Goal: Task Accomplishment & Management: Use online tool/utility

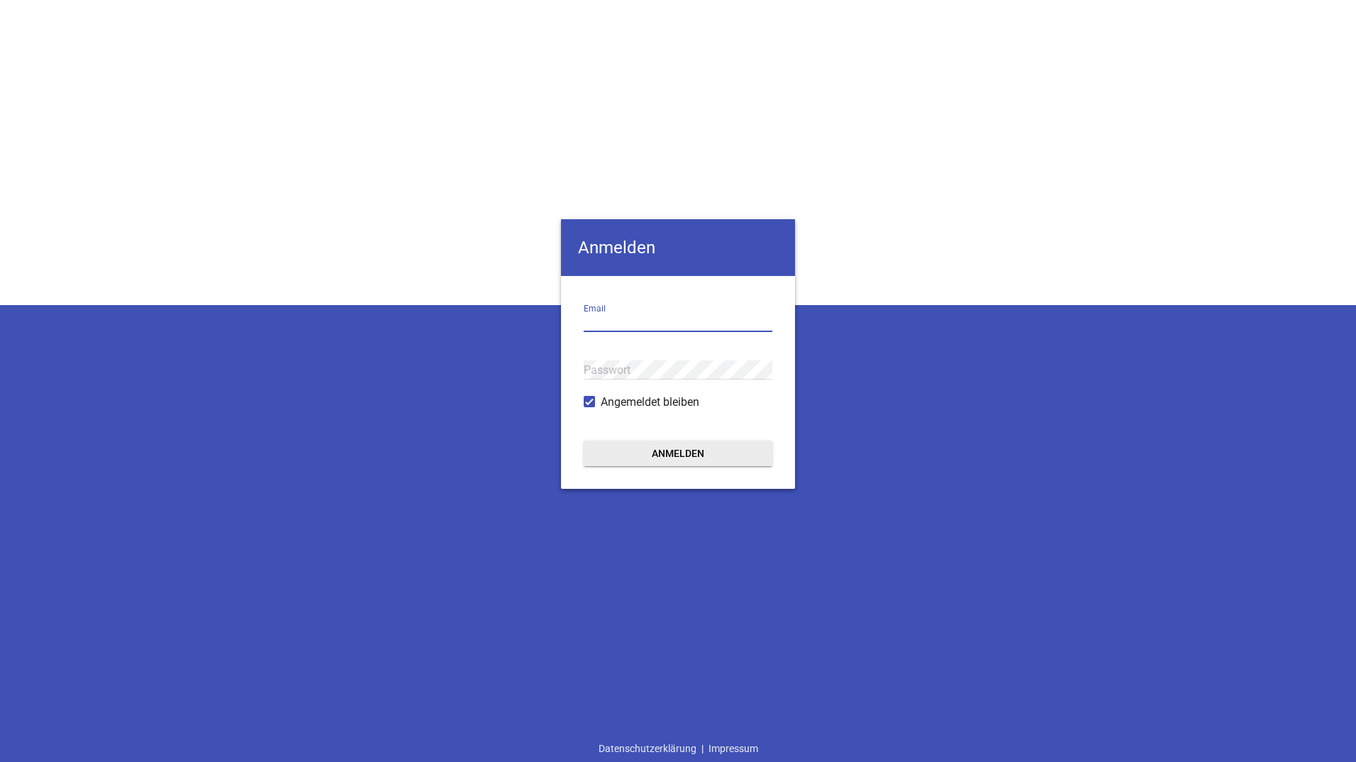
click at [617, 320] on input "email" at bounding box center [678, 322] width 189 height 19
paste input "[EMAIL_ADDRESS][DOMAIN_NAME]"
type input "[EMAIL_ADDRESS][DOMAIN_NAME]"
click at [649, 454] on button "Anmelden" at bounding box center [678, 453] width 189 height 26
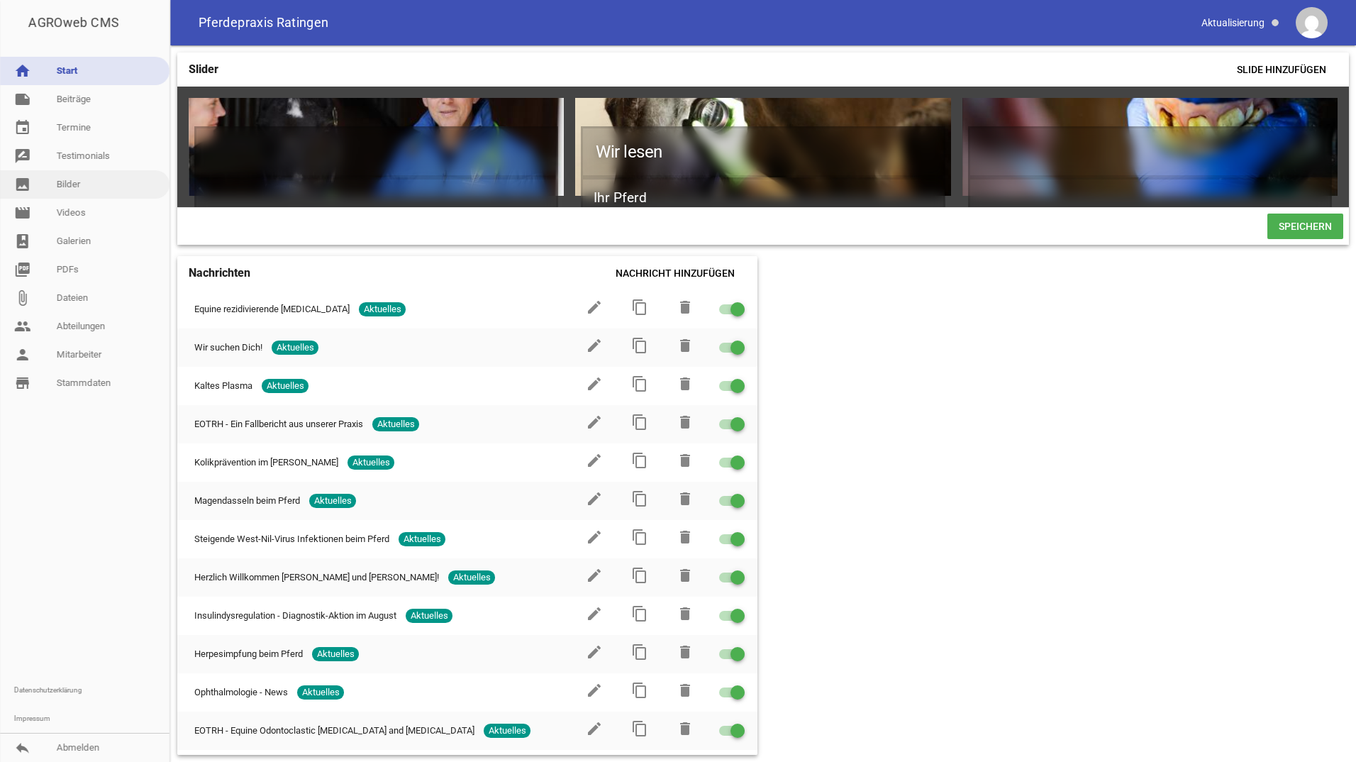
drag, startPoint x: 94, startPoint y: 175, endPoint x: 112, endPoint y: 183, distance: 19.4
click at [94, 175] on link "image Bilder" at bounding box center [84, 184] width 169 height 28
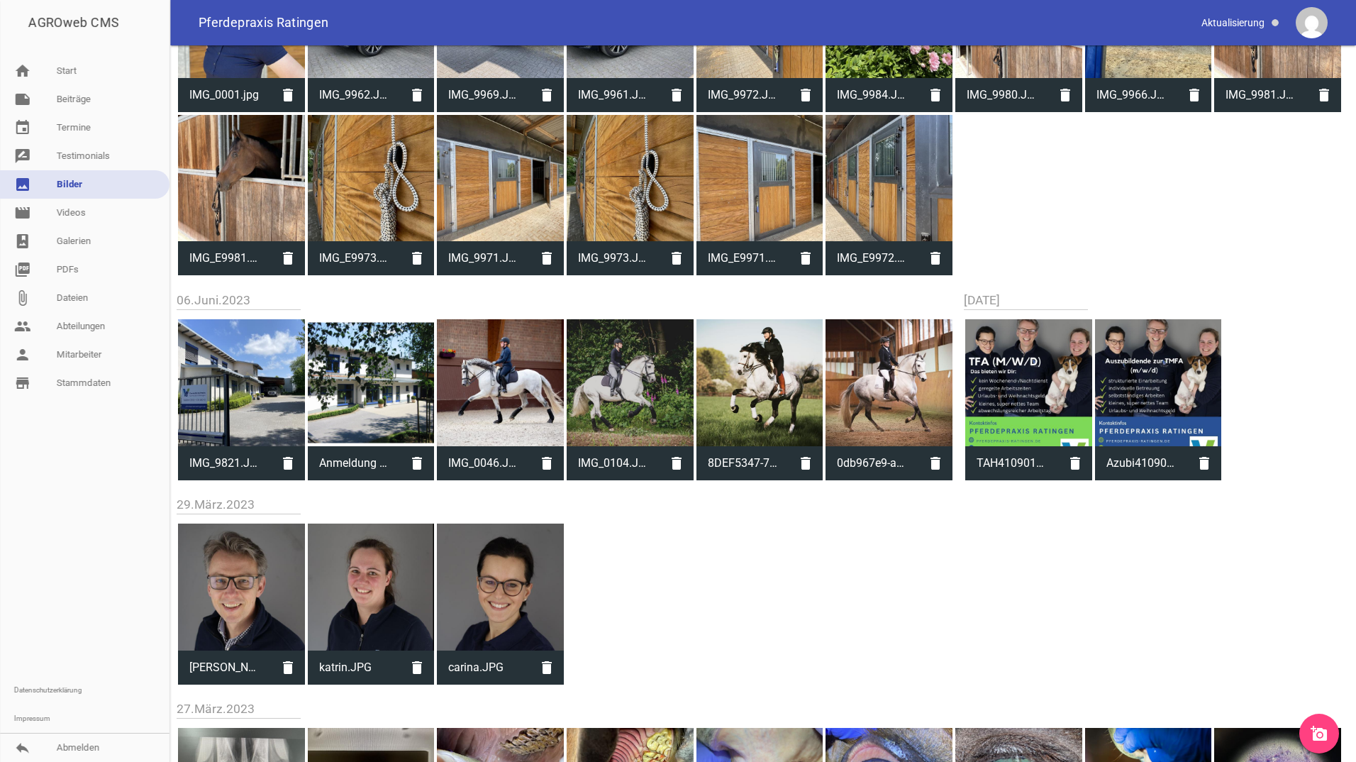
scroll to position [8722, 0]
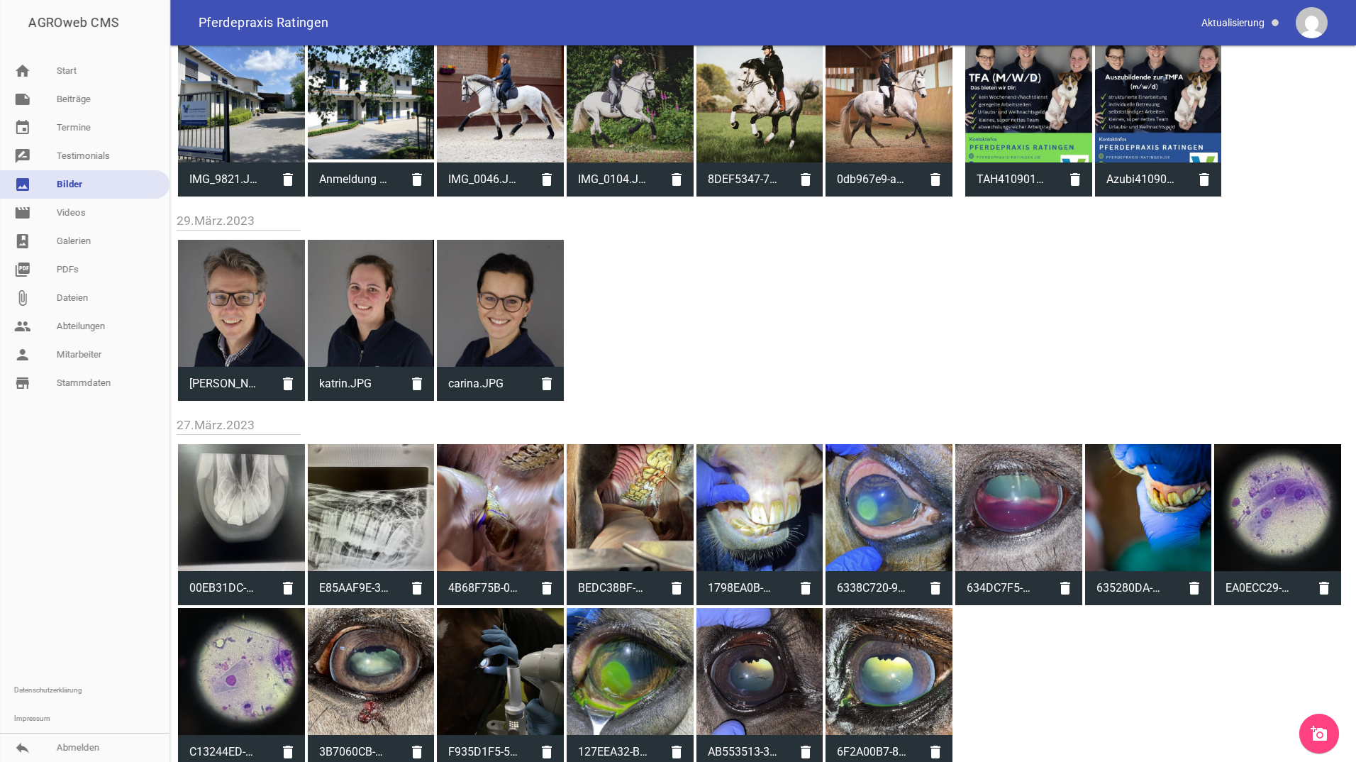
click at [542, 323] on div at bounding box center [500, 303] width 127 height 127
type input "carina.JPG"
type input "883"
type input "949"
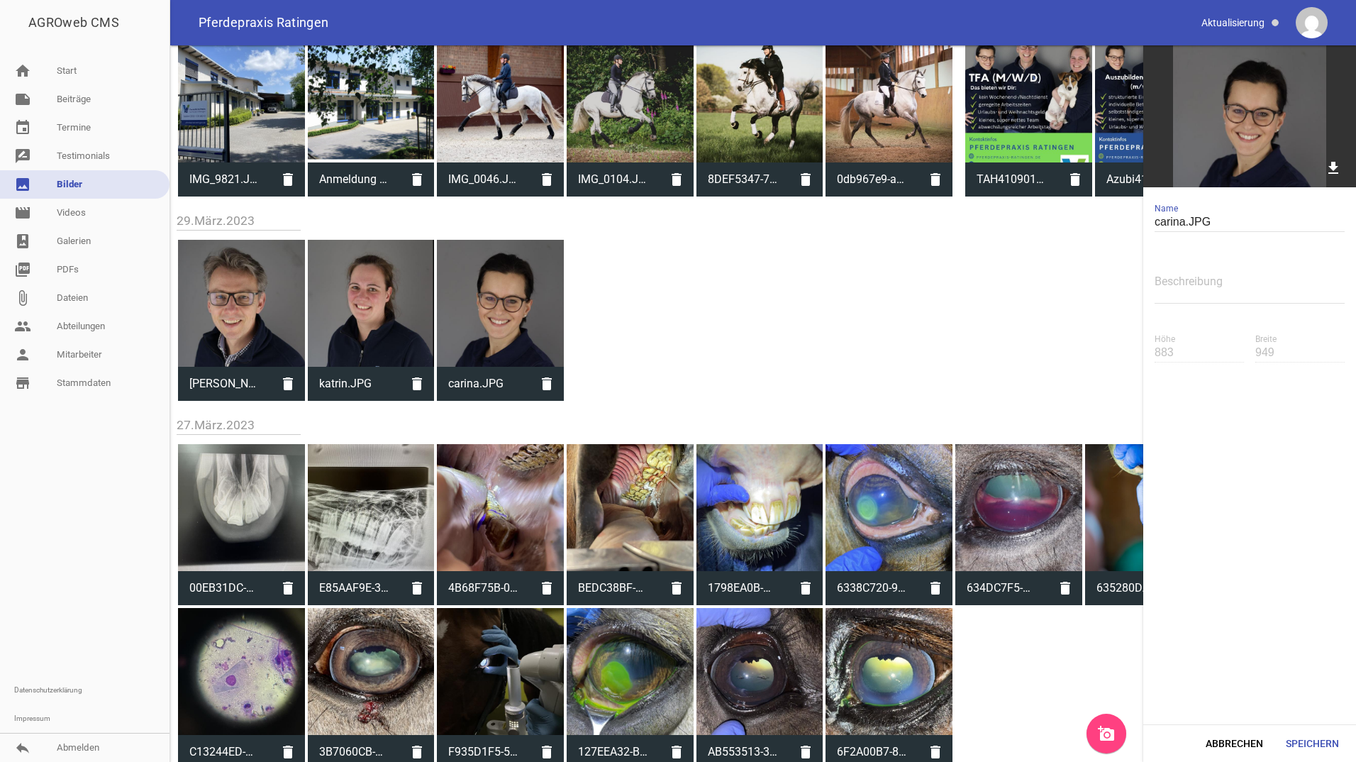
click at [1261, 139] on img at bounding box center [1249, 116] width 213 height 142
click at [491, 329] on div at bounding box center [500, 303] width 127 height 127
click at [1332, 162] on icon "download" at bounding box center [1333, 168] width 22 height 22
click at [352, 290] on div at bounding box center [371, 303] width 127 height 127
type input "katrin.JPG"
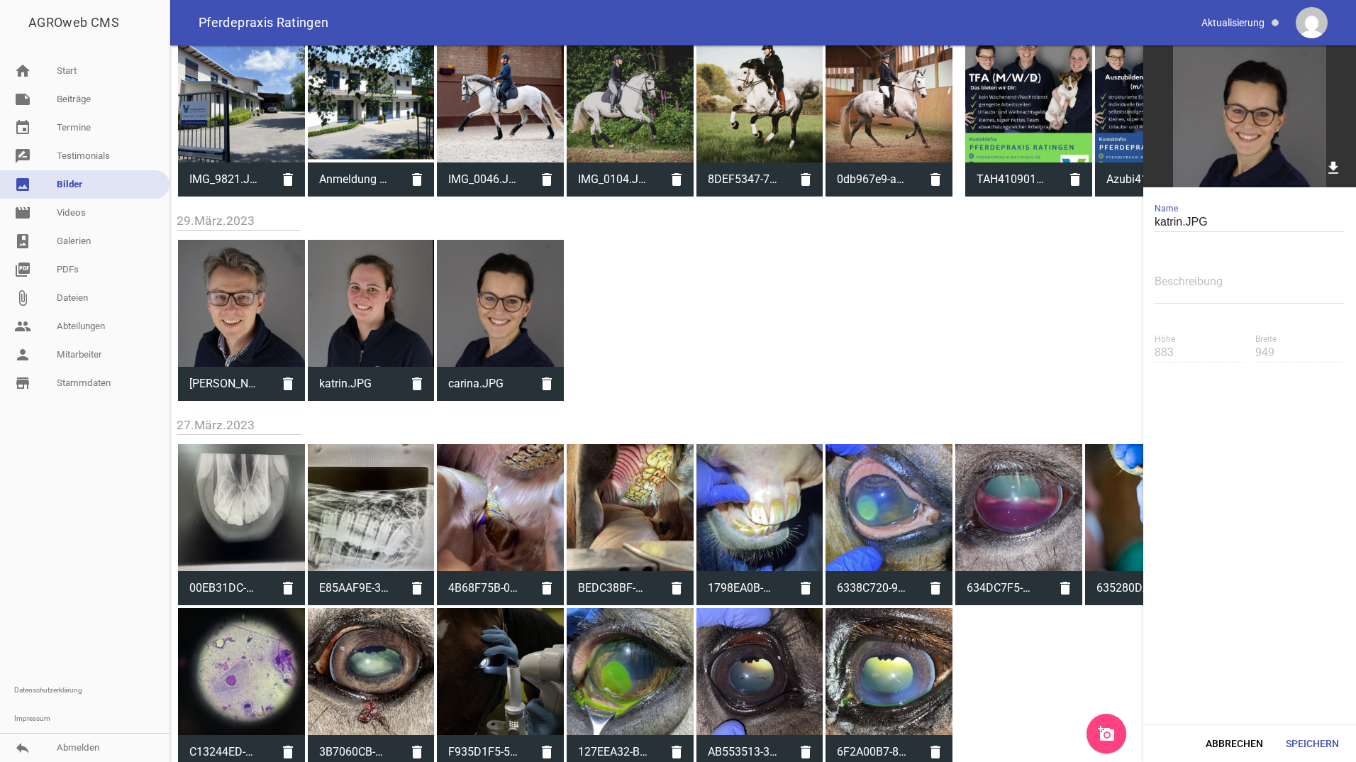
type input "982"
type input "944"
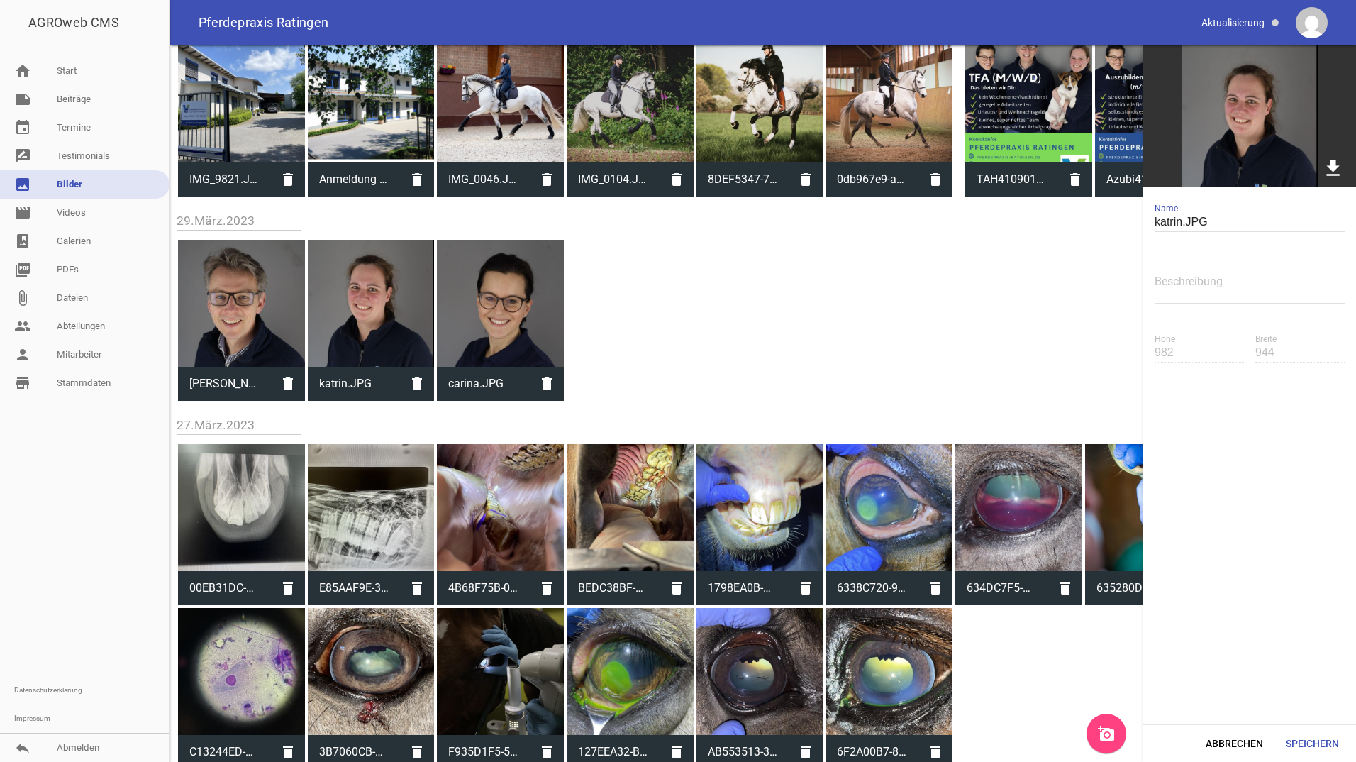
click at [1330, 162] on icon "download" at bounding box center [1333, 168] width 22 height 22
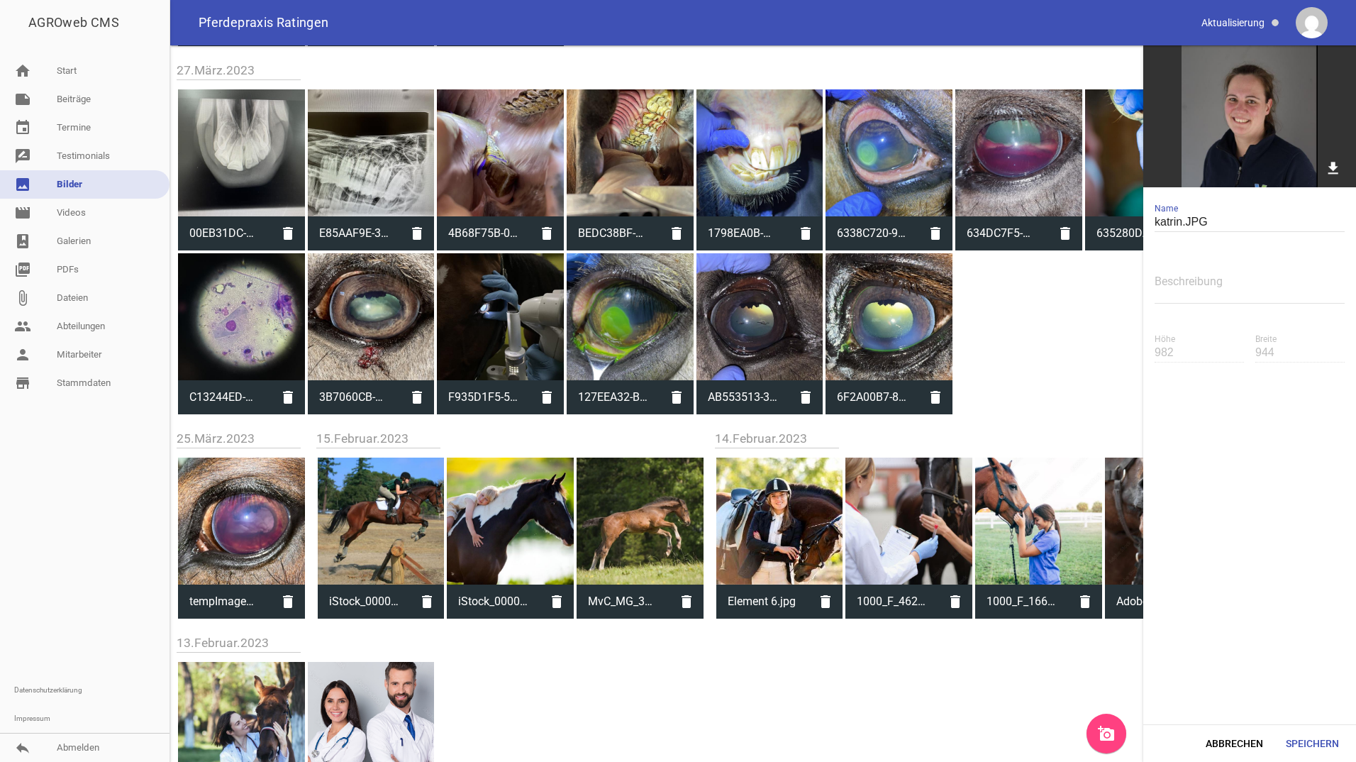
scroll to position [9141, 0]
